Goal: Task Accomplishment & Management: Manage account settings

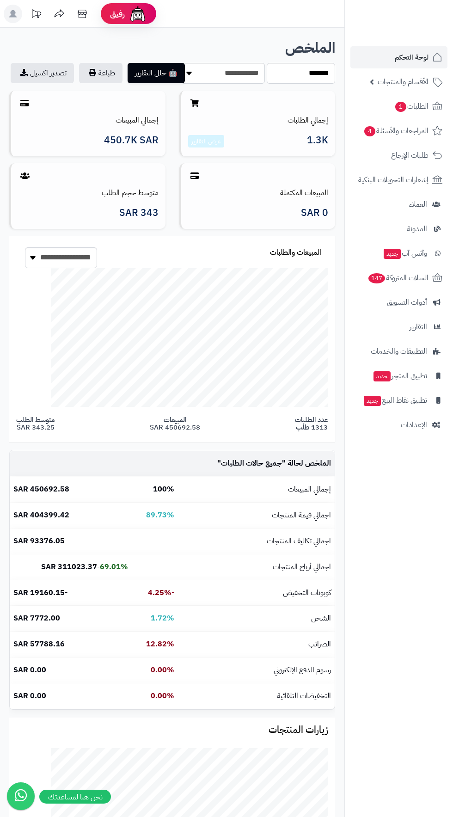
select select "***"
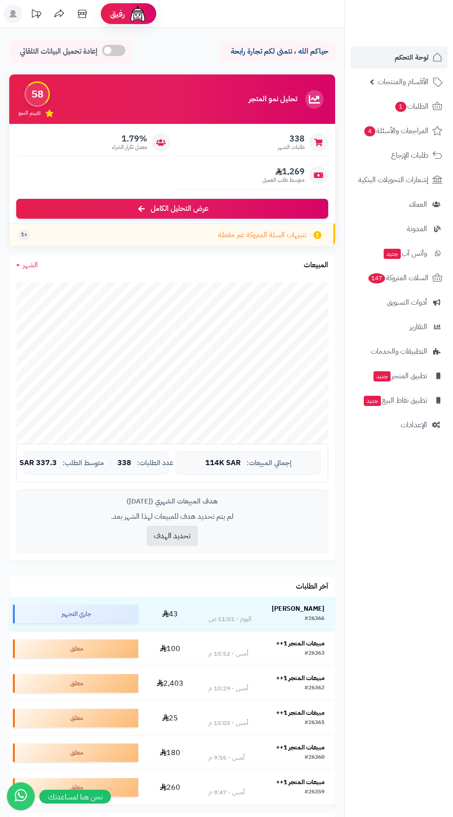
scroll to position [3, 0]
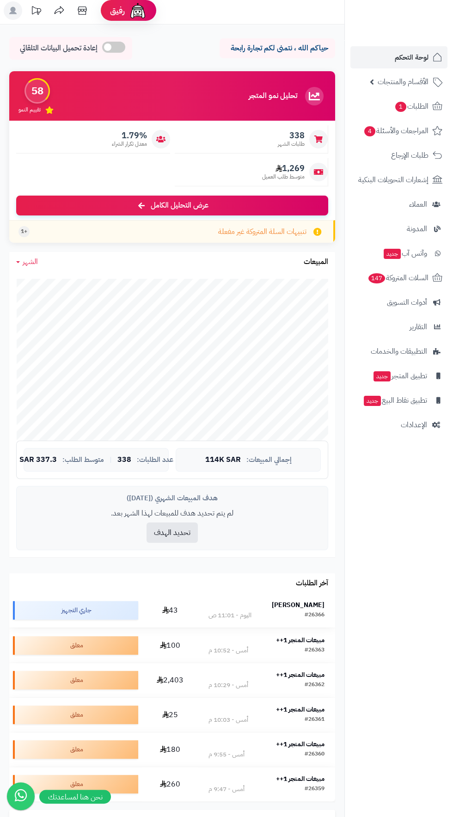
click at [296, 606] on strong "Omar Alzahrani" at bounding box center [298, 605] width 53 height 10
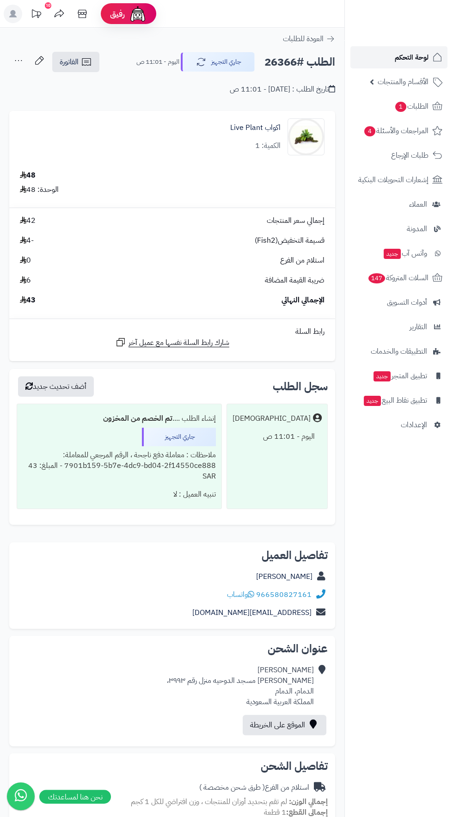
click at [413, 57] on span "لوحة التحكم" at bounding box center [412, 57] width 34 height 13
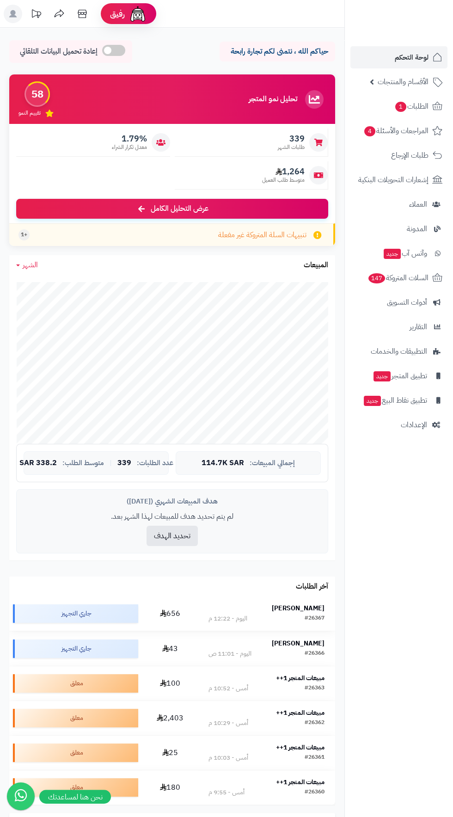
click at [311, 604] on strong "ساره الضويان" at bounding box center [298, 609] width 53 height 10
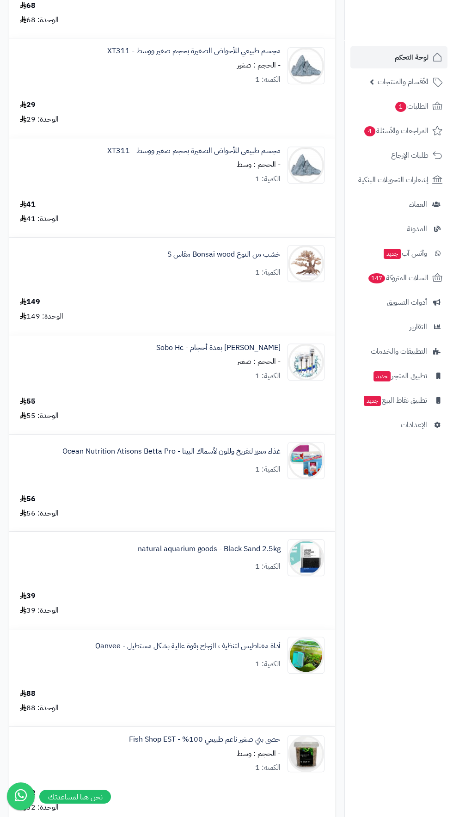
scroll to position [871, 0]
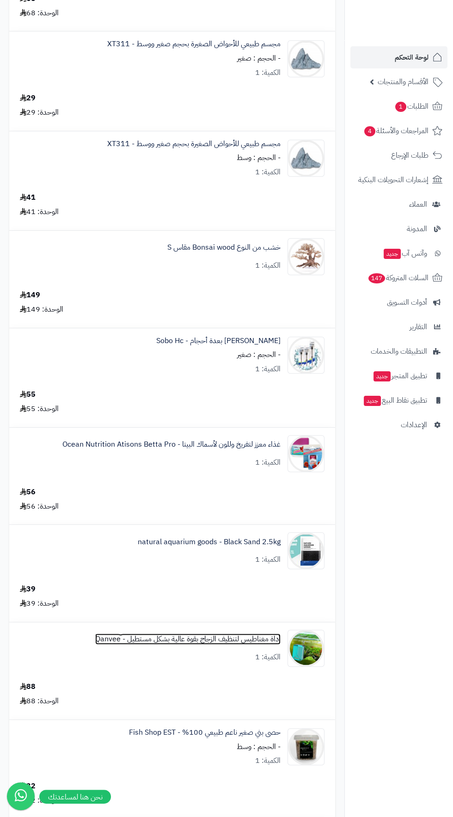
click at [241, 637] on link "أداة مغناطيس لتنظيف الزجاج بقوة عالية بشكل مستطيل - Qanvee" at bounding box center [187, 639] width 185 height 11
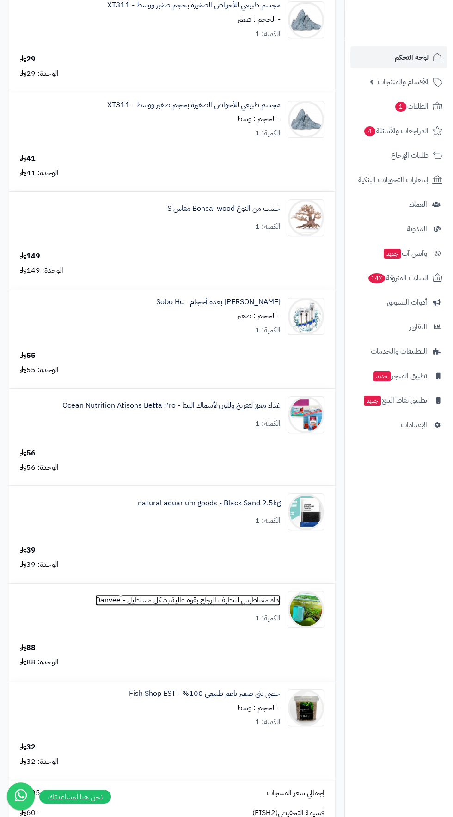
scroll to position [938, 0]
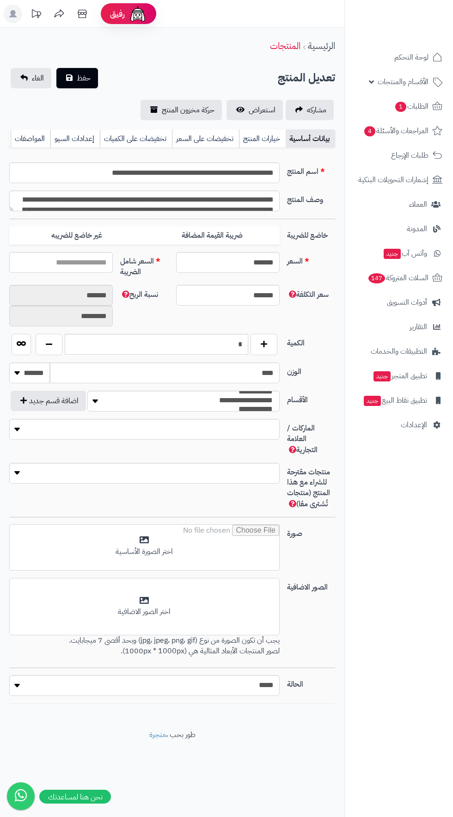
type input "*****"
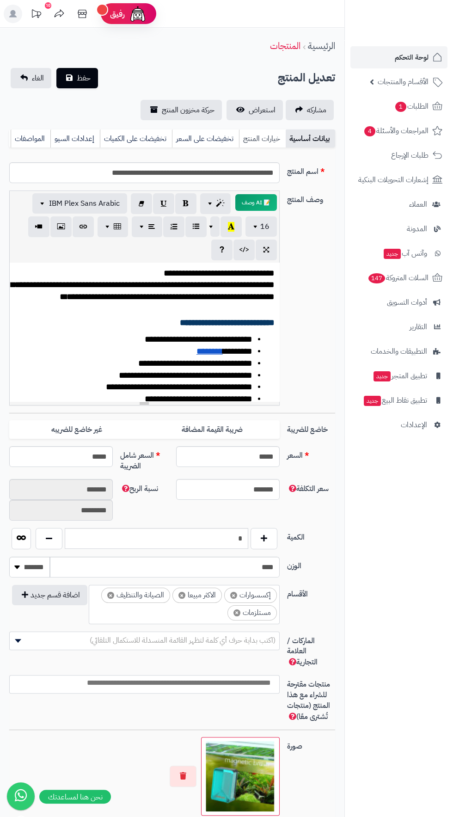
click at [258, 137] on link "خيارات المنتج" at bounding box center [262, 139] width 47 height 19
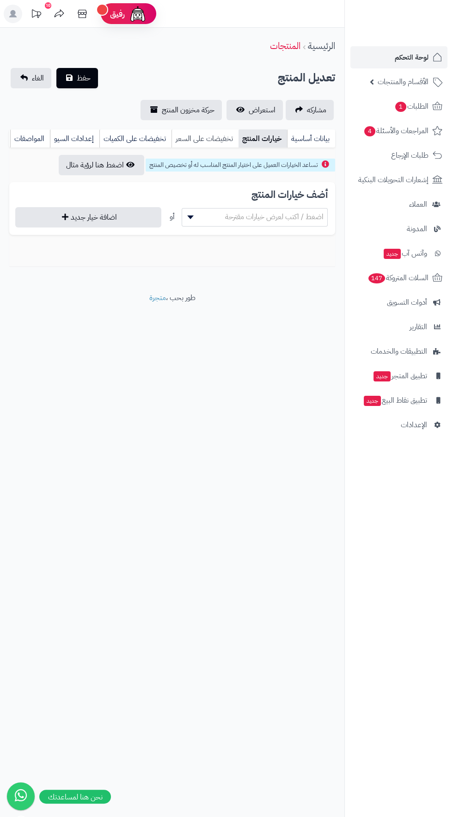
click at [210, 138] on link "تخفيضات على السعر" at bounding box center [205, 139] width 67 height 19
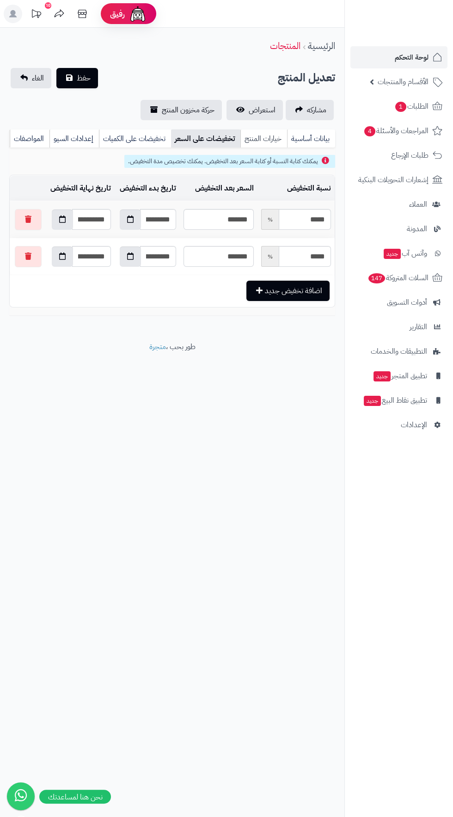
click at [273, 135] on link "خيارات المنتج" at bounding box center [264, 139] width 47 height 19
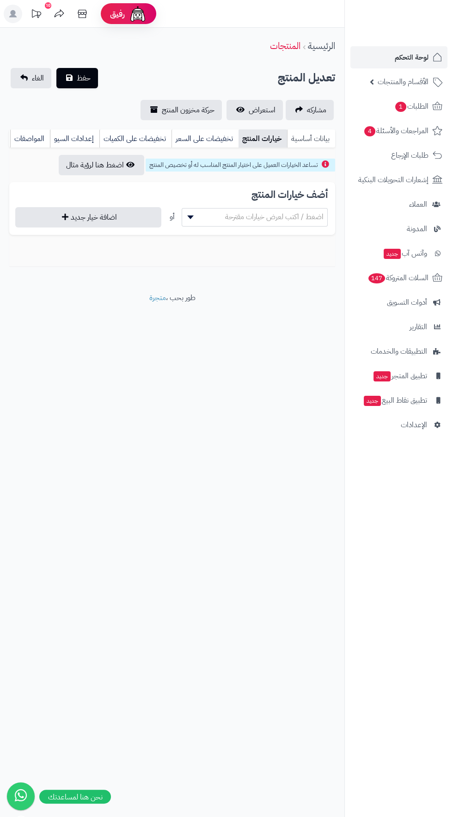
click at [322, 144] on link "بيانات أساسية" at bounding box center [311, 139] width 48 height 19
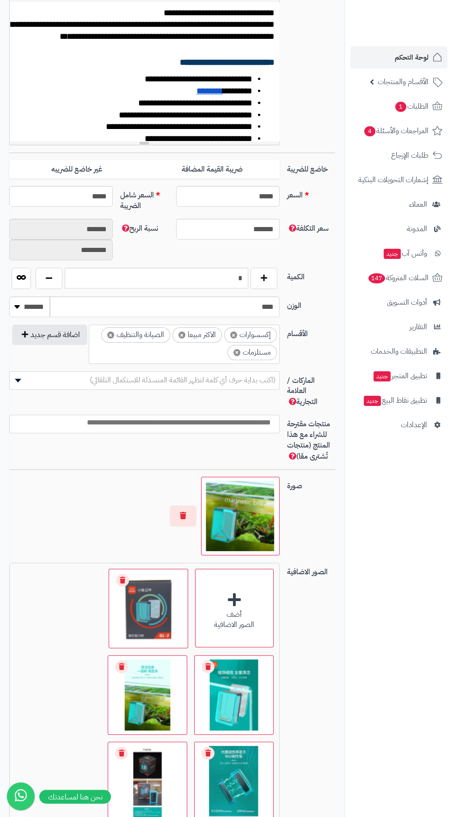
scroll to position [261, 0]
select select "*"
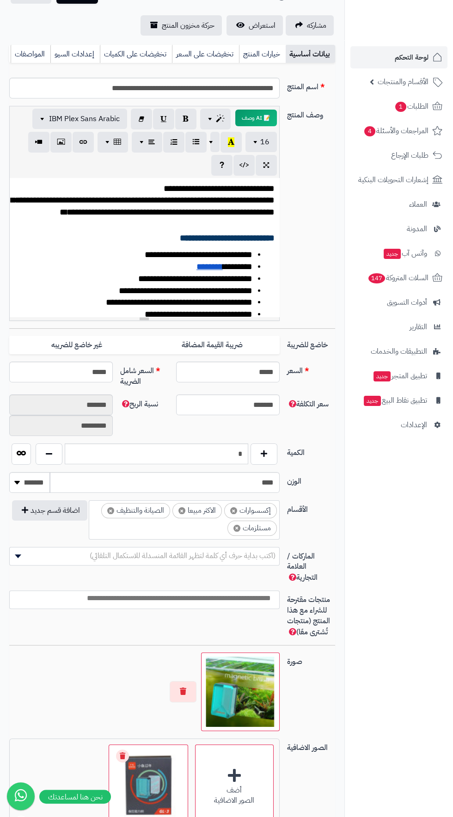
scroll to position [0, 0]
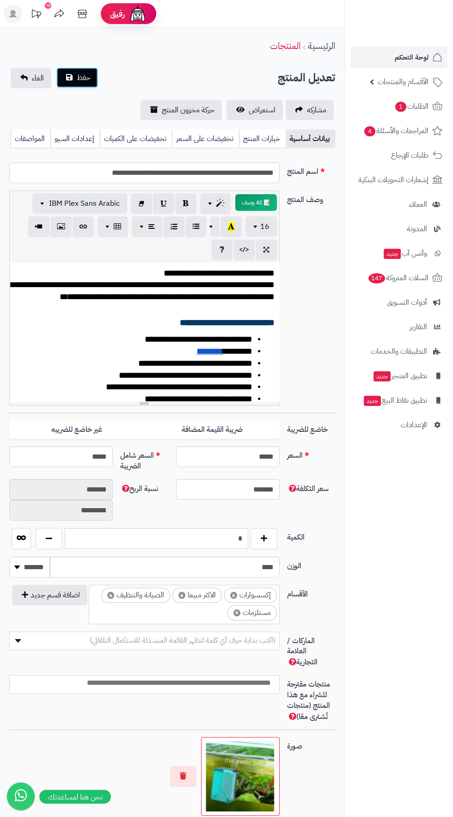
click at [81, 79] on span "حفظ" at bounding box center [84, 77] width 14 height 11
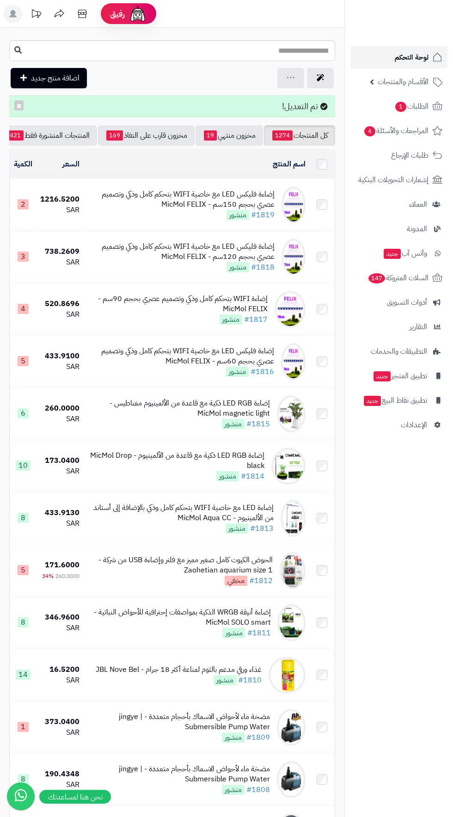
click at [406, 57] on span "لوحة التحكم" at bounding box center [412, 57] width 34 height 13
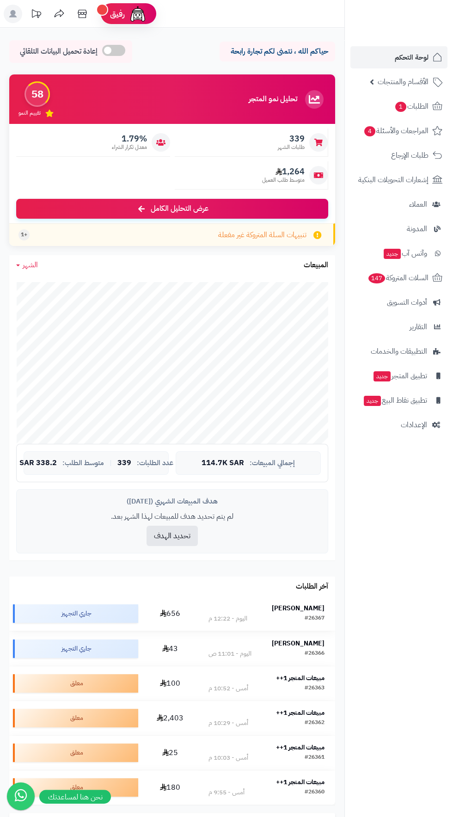
click at [312, 604] on strong "[PERSON_NAME]" at bounding box center [298, 609] width 53 height 10
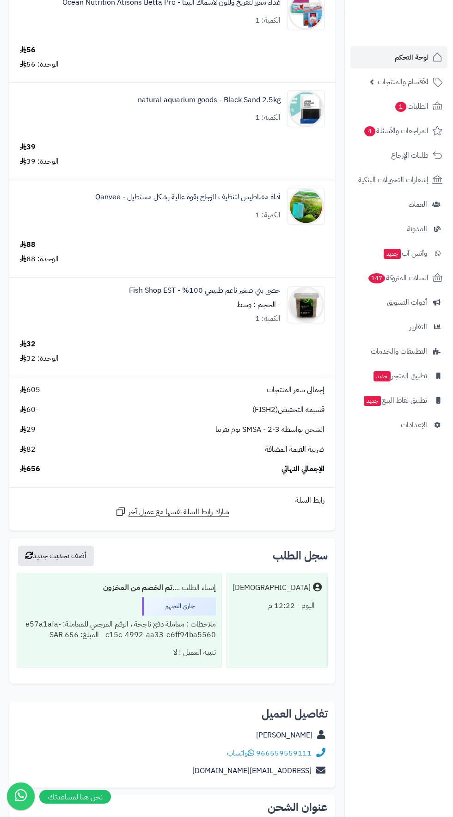
scroll to position [1815, 0]
